Goal: Information Seeking & Learning: Understand process/instructions

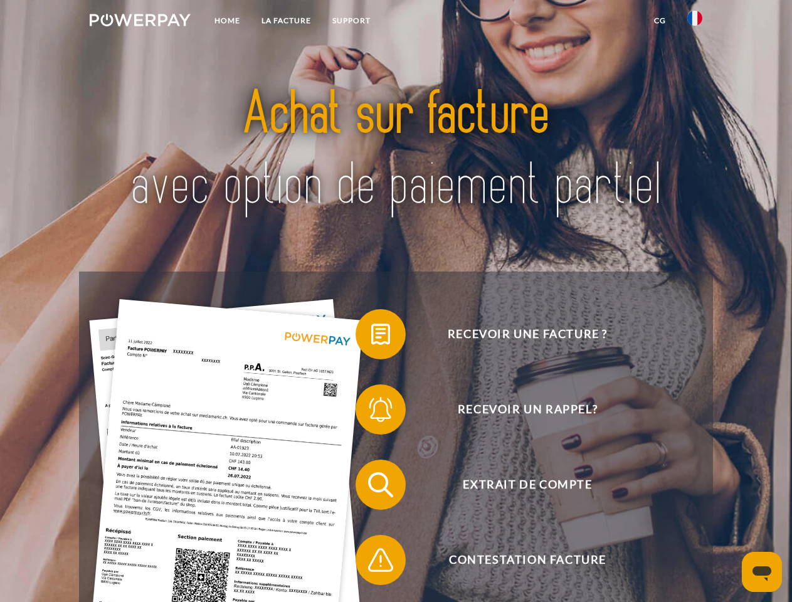
click at [140, 22] on img at bounding box center [140, 20] width 101 height 13
click at [695, 22] on img at bounding box center [694, 18] width 15 height 15
click at [659, 21] on link "CG" at bounding box center [659, 20] width 33 height 23
click at [371, 337] on span at bounding box center [361, 334] width 63 height 63
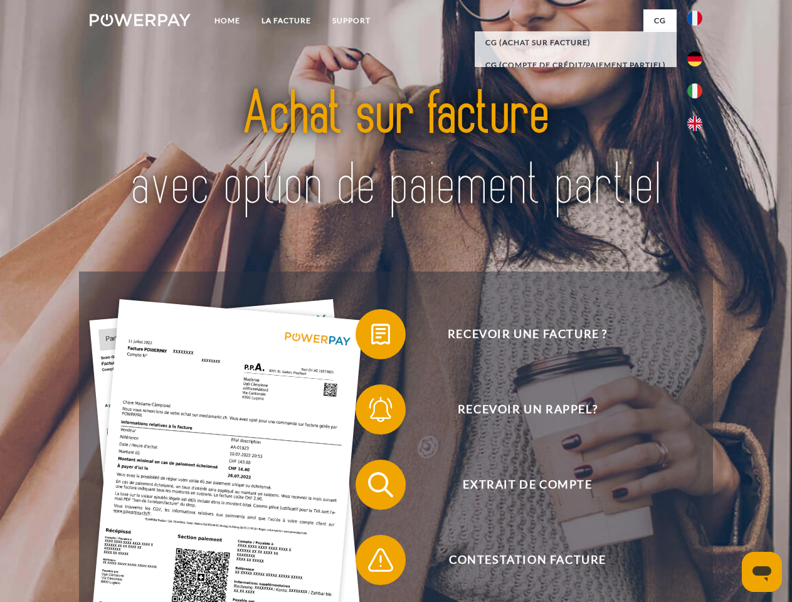
click at [371, 412] on span at bounding box center [361, 409] width 63 height 63
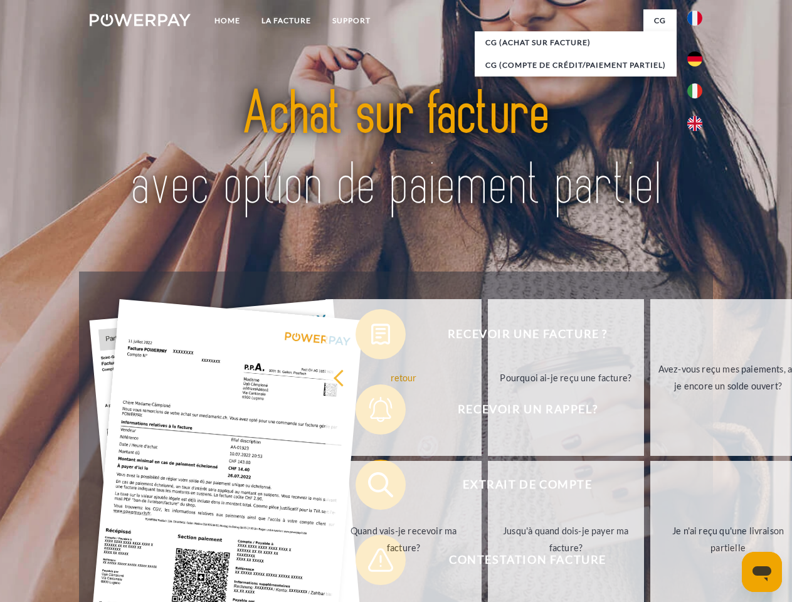
click at [488, 487] on link "Jusqu'à quand dois-je payer ma facture?" at bounding box center [566, 539] width 156 height 157
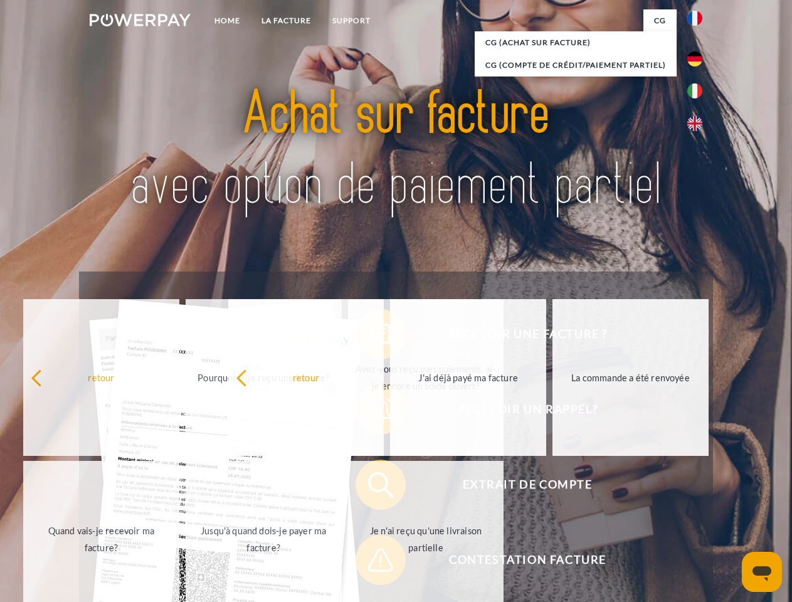
click at [371, 562] on span at bounding box center [361, 559] width 63 height 63
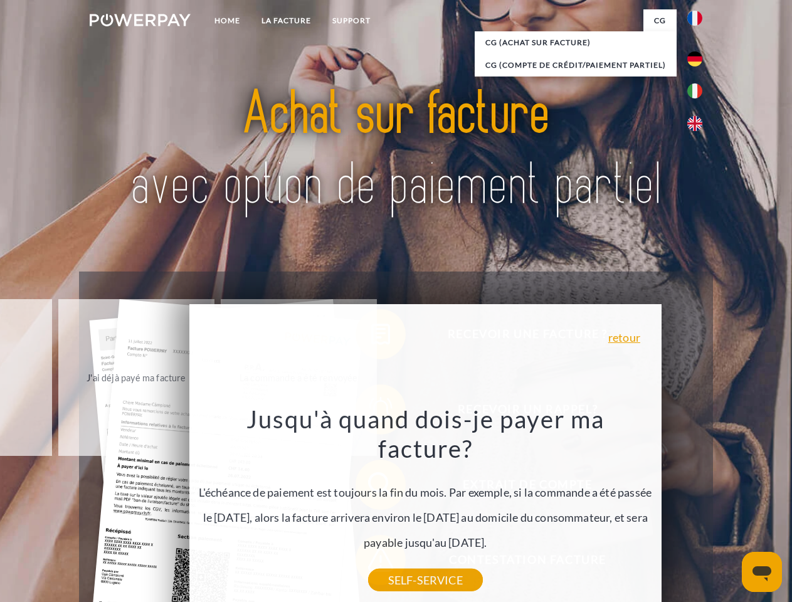
click at [762, 572] on icon "Ouvrir la fenêtre de messagerie" at bounding box center [761, 573] width 19 height 15
